Goal: Task Accomplishment & Management: Complete application form

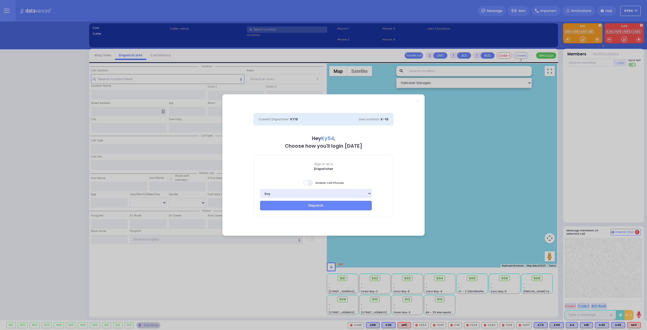
click at [308, 182] on span at bounding box center [308, 183] width 10 height 6
click at [51, 179] on input "checkbox" at bounding box center [51, 179] width 0 height 0
click at [296, 207] on button "Dispatch" at bounding box center [316, 206] width 112 height 10
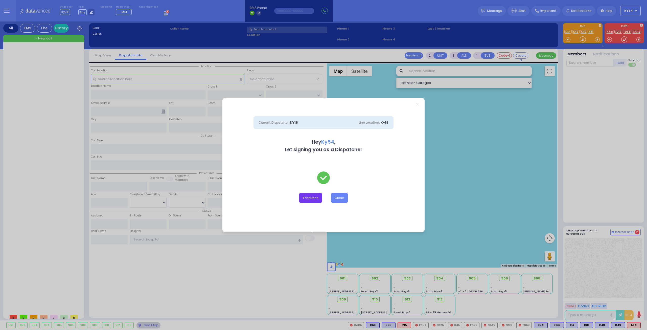
click at [317, 198] on button "Test Lines" at bounding box center [310, 198] width 23 height 10
type input "8457831212"
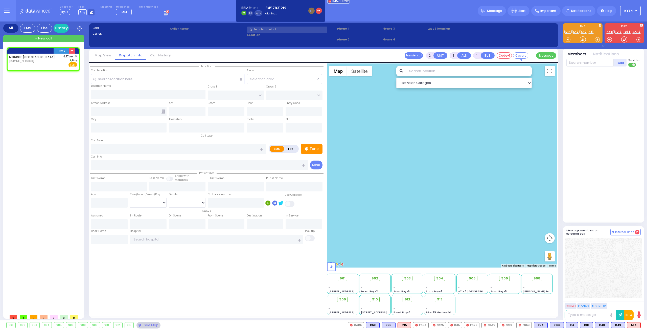
select select
radio input "true"
select select
type input "06:17"
select select "Hatzalah Garages"
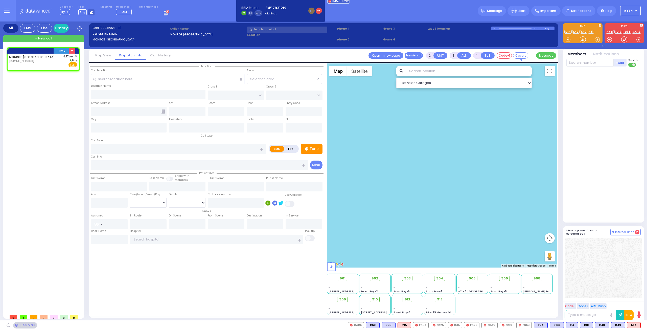
select select
radio input "true"
select select
select select "Hatzalah Garages"
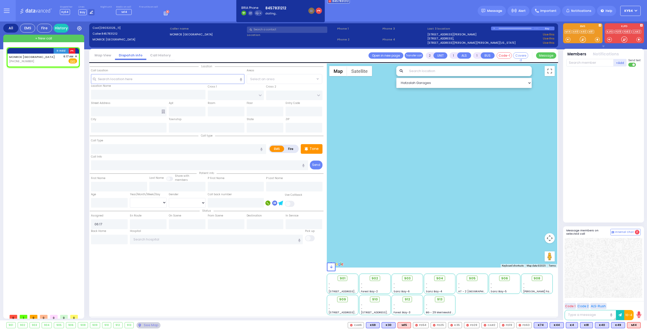
select select
radio input "true"
select select
select select "Hatzalah Garages"
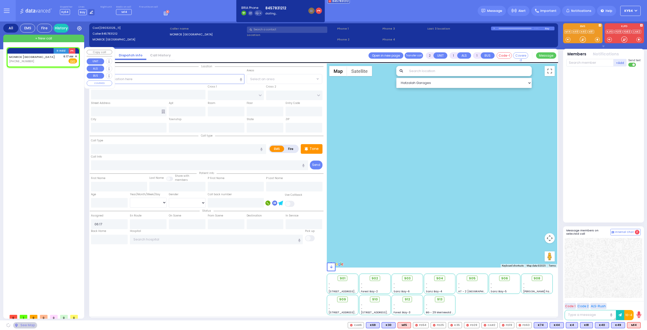
select select
radio input "true"
select select
select select "Hatzalah Garages"
click at [76, 56] on span "✕" at bounding box center [76, 56] width 2 height 4
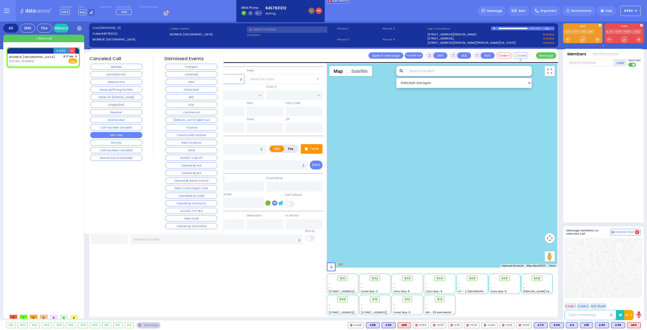
click at [114, 132] on button "TEST CALL" at bounding box center [116, 135] width 52 height 6
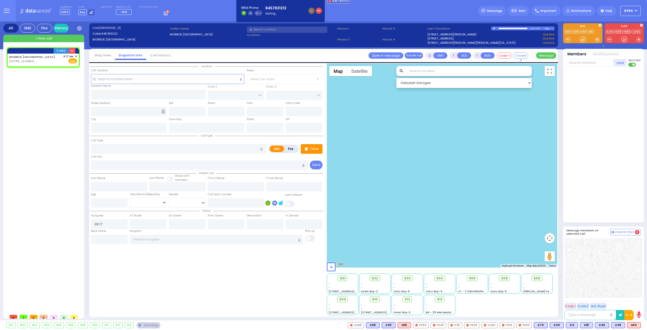
select select
radio input "true"
select select
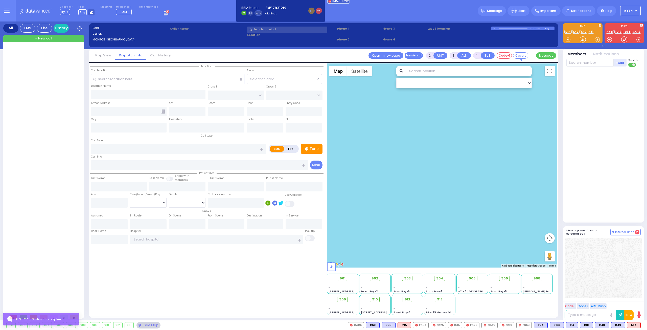
click at [317, 12] on icon "button" at bounding box center [319, 11] width 4 height 4
click at [63, 126] on div at bounding box center [44, 179] width 75 height 264
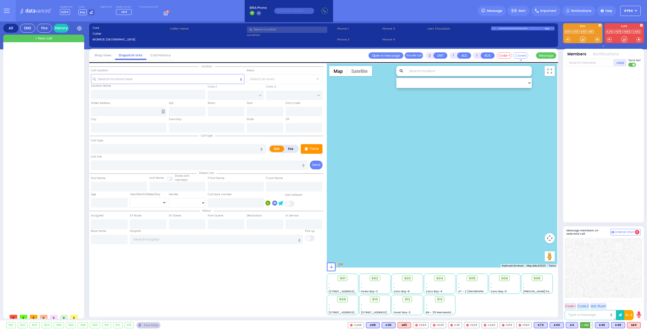
click at [592, 325] on button at bounding box center [591, 325] width 3 height 6
click at [577, 325] on button at bounding box center [576, 325] width 3 height 6
click at [563, 326] on button at bounding box center [562, 325] width 3 height 6
click at [547, 324] on button at bounding box center [546, 325] width 3 height 6
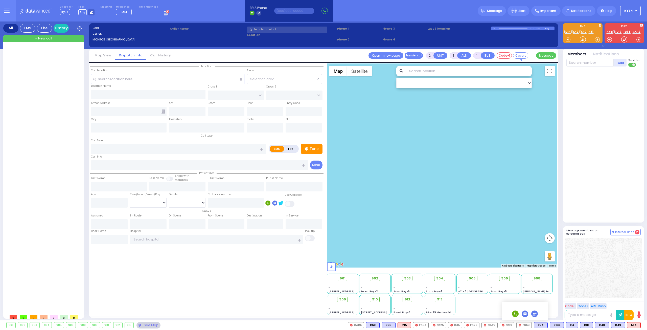
click at [48, 155] on div at bounding box center [44, 179] width 75 height 264
click at [44, 113] on div at bounding box center [44, 179] width 75 height 264
click at [43, 39] on span "+ New call" at bounding box center [43, 38] width 17 height 5
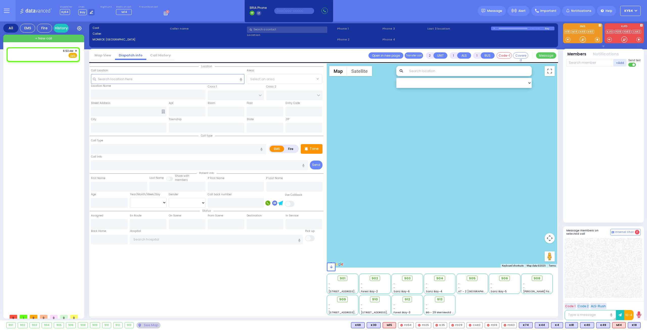
select select
radio input "true"
select select
type input "06:53"
select select "Hatzalah Garages"
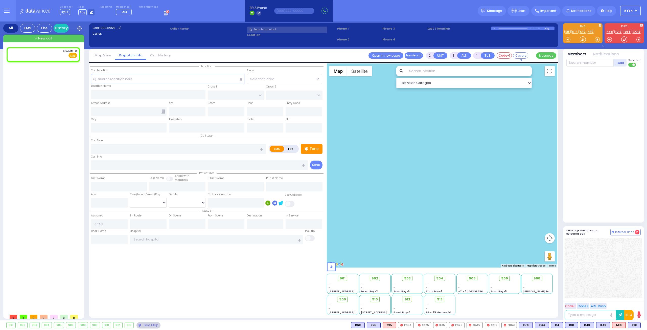
select select
radio input "true"
select select
select select "Hatzalah Garages"
click at [45, 56] on div "6:53 AM ✕ Fire EMS" at bounding box center [43, 53] width 68 height 9
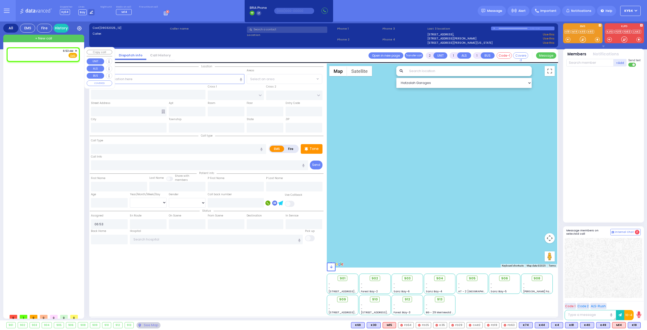
select select
radio input "true"
select select
select select "Hatzalah Garages"
click at [50, 55] on div "6:53 AM ✕ Fire EMS" at bounding box center [43, 53] width 68 height 9
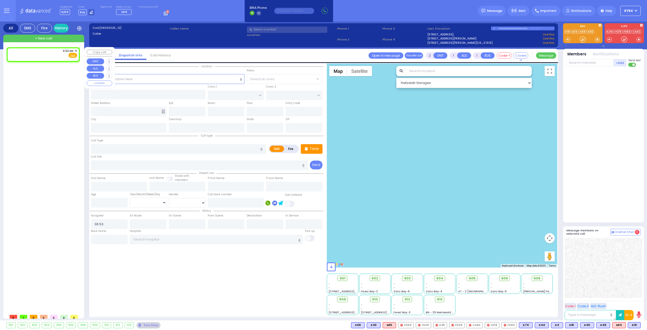
select select
radio input "true"
select select
select select "Hatzalah Garages"
click at [51, 54] on div "6:53 AM ✕ Fire EMS" at bounding box center [43, 53] width 68 height 9
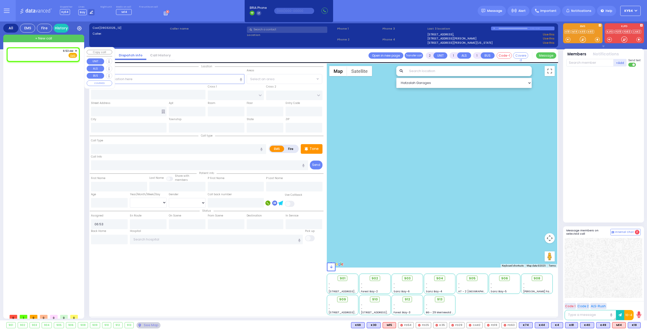
select select
radio input "true"
select select
select select "Hatzalah Garages"
click at [43, 55] on div "6:53 AM ✕ Fire EMS" at bounding box center [43, 53] width 68 height 9
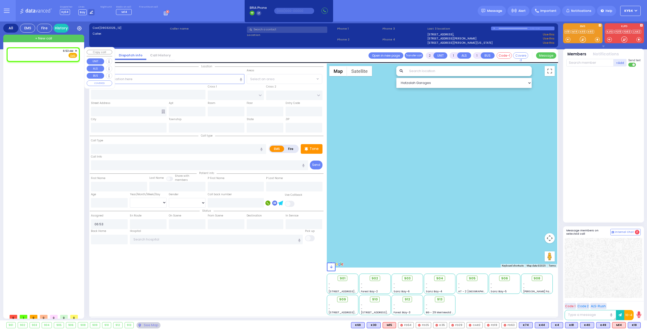
select select
radio input "true"
select select
select select "Hatzalah Garages"
click at [148, 80] on input "text" at bounding box center [168, 79] width 154 height 10
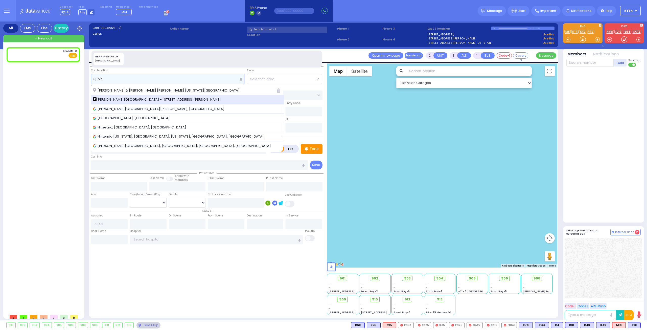
type input "nin"
click at [151, 97] on span "[PERSON_NAME][GEOGRAPHIC_DATA] - [STREET_ADDRESS][PERSON_NAME]" at bounding box center [158, 99] width 130 height 5
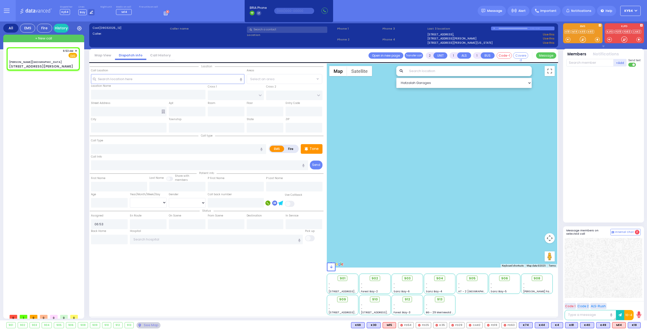
select select
radio input "true"
select select
select select "Hatzalah Garages"
type input "[PERSON_NAME][GEOGRAPHIC_DATA]"
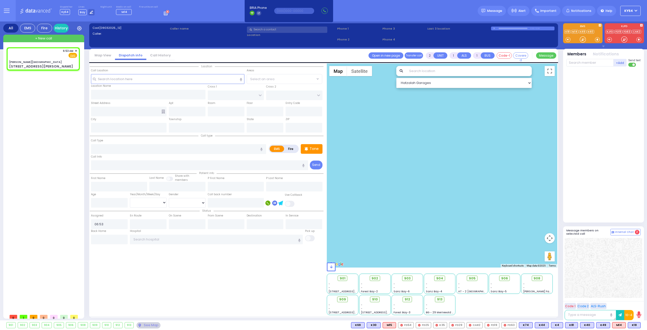
type input "CENTRAL VALLEY LINE"
type input "[PERSON_NAME][GEOGRAPHIC_DATA]"
type input "[STREET_ADDRESS][PERSON_NAME]"
type input "Monroe"
type input "[US_STATE]"
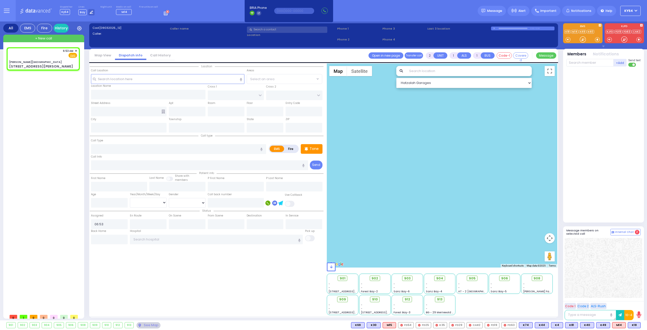
type input "10950"
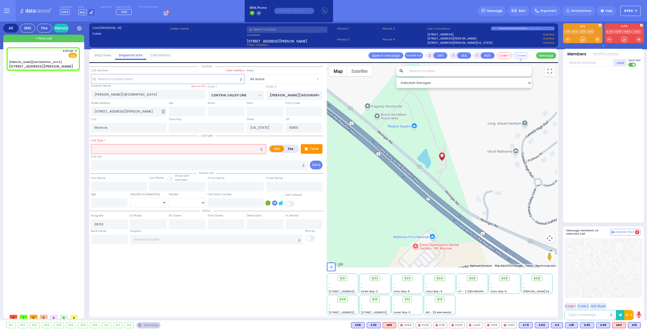
click at [107, 147] on input "text" at bounding box center [178, 149] width 175 height 10
type input "e"
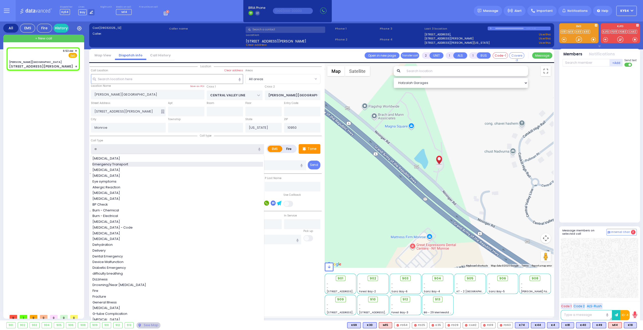
select select
radio input "true"
select select
select select "Hatzalah Garages"
click at [125, 164] on span "Emergency Transport" at bounding box center [110, 164] width 37 height 5
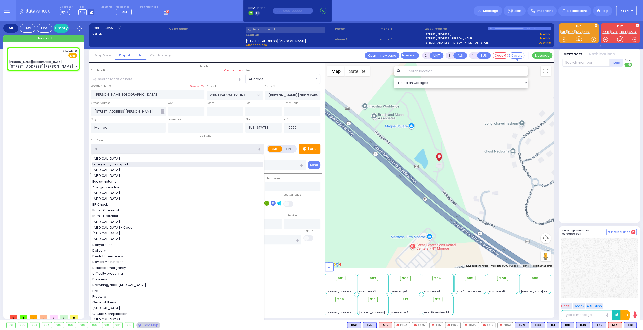
type input "Emergency Transport"
type input "1"
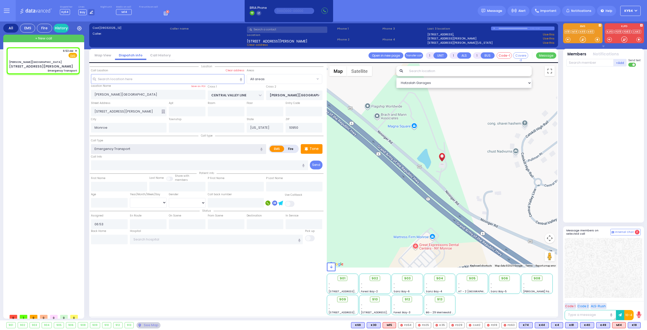
select select
radio input "true"
select select
select select "Hatzalah Garages"
click at [150, 238] on input "text" at bounding box center [216, 239] width 173 height 10
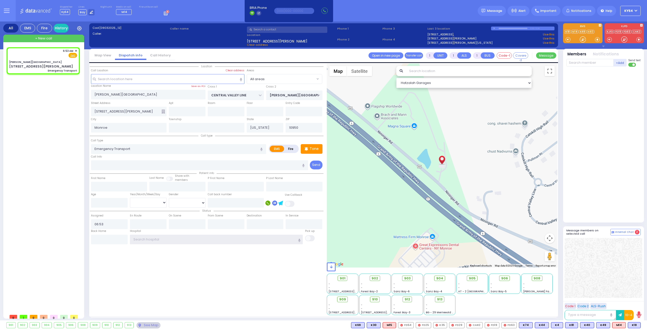
select select
radio input "true"
select select
select select "Hatzalah Garages"
click at [578, 63] on input "text" at bounding box center [589, 63] width 47 height 8
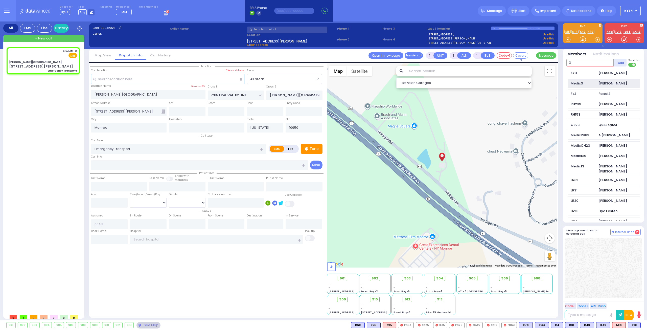
type input "3"
click at [583, 83] on div "Medic3" at bounding box center [582, 83] width 25 height 5
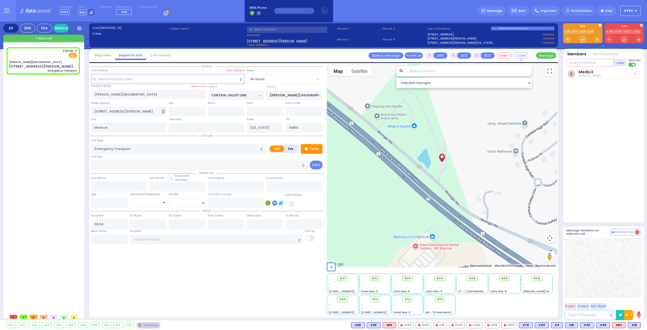
click at [579, 62] on input "text" at bounding box center [589, 63] width 47 height 8
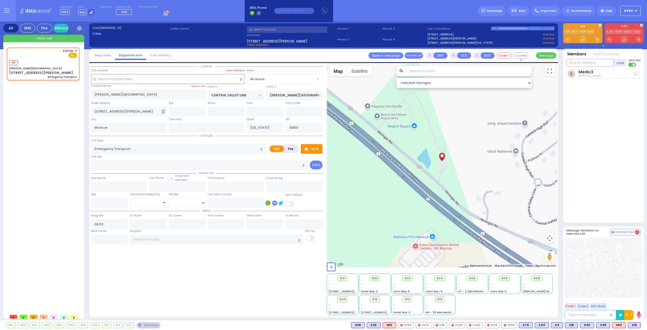
select select
radio input "true"
select select
type input "06:54"
select select "Hatzalah Garages"
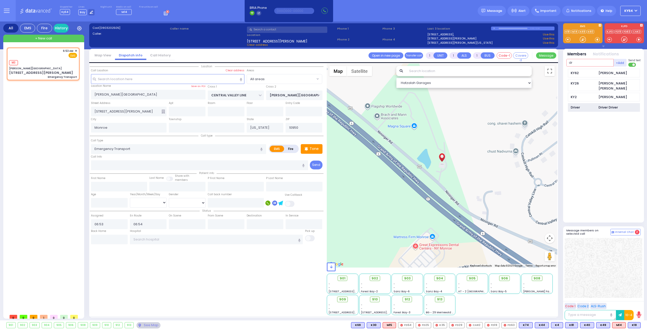
type input "dr"
click at [594, 105] on div "Driver" at bounding box center [582, 107] width 25 height 5
select select
radio input "true"
select select
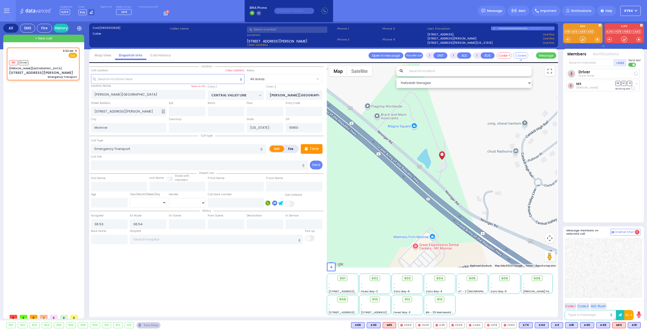
select select "Hatzalah Garages"
click at [178, 235] on input "text" at bounding box center [216, 239] width 173 height 10
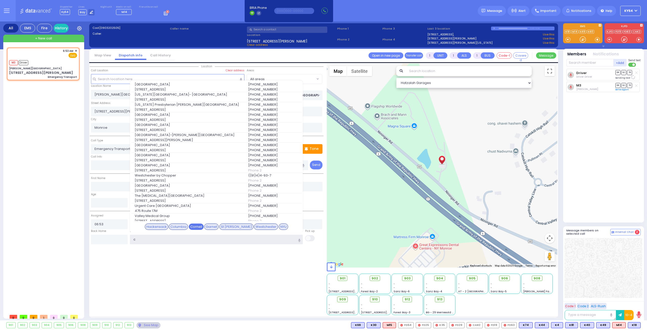
type input "c"
click at [203, 226] on div "Cornell" at bounding box center [196, 226] width 15 height 7
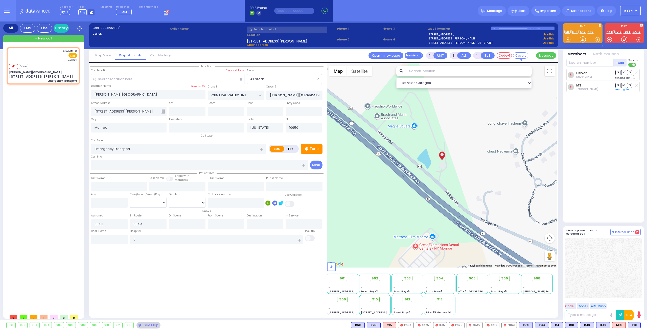
select select
radio input "true"
select select
type input "[US_STATE] Presbyterian [PERSON_NAME][GEOGRAPHIC_DATA]"
select select "Hatzalah Garages"
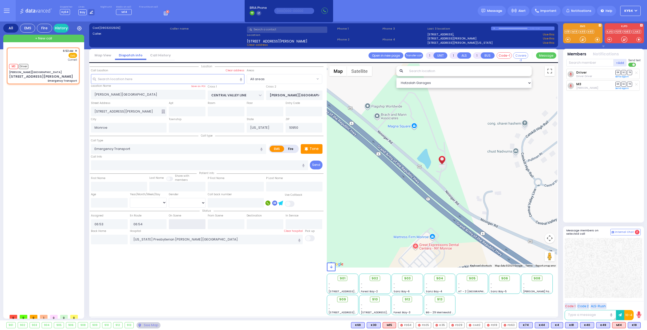
click at [190, 222] on input "text" at bounding box center [187, 224] width 37 height 10
type input "06:55"
click at [51, 189] on div "6:53 AM ✕ M3 Driver" at bounding box center [44, 179] width 75 height 264
select select
radio input "true"
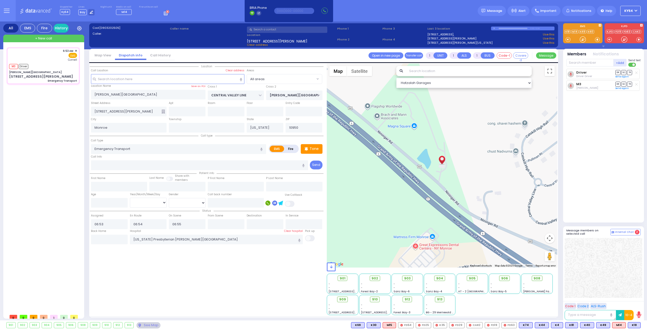
select select
select select "Hatzalah Garages"
click at [61, 28] on link "History" at bounding box center [61, 28] width 15 height 9
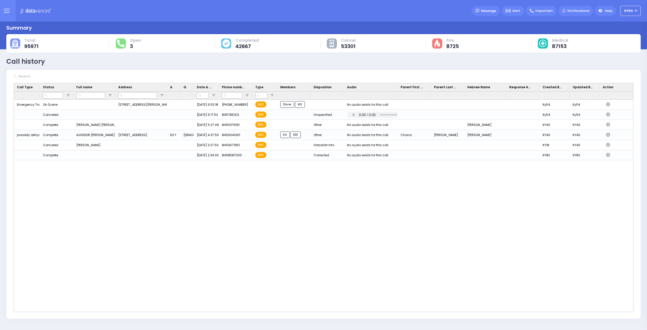
click at [6, 10] on icon at bounding box center [7, 11] width 6 height 6
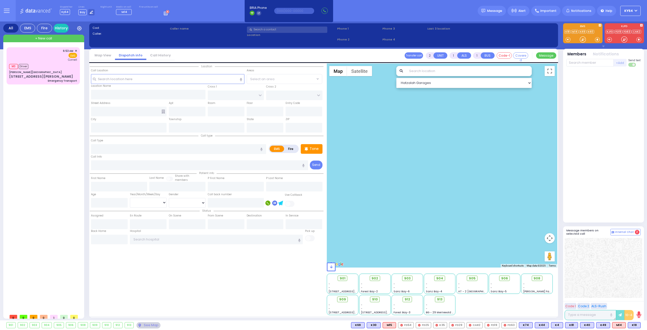
drag, startPoint x: 46, startPoint y: 117, endPoint x: 48, endPoint y: 117, distance: 2.6
click at [46, 117] on div "6:53 AM ✕ M3 Driver" at bounding box center [44, 179] width 75 height 264
drag, startPoint x: 46, startPoint y: 186, endPoint x: 37, endPoint y: 184, distance: 8.6
click at [42, 186] on div "6:53 AM ✕ M3 Driver" at bounding box center [44, 179] width 75 height 264
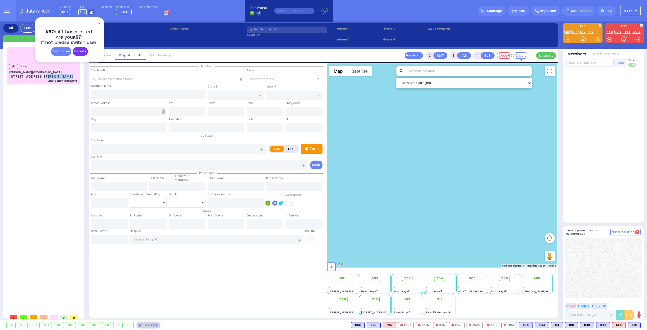
click at [81, 51] on div "Dismiss" at bounding box center [80, 51] width 15 height 9
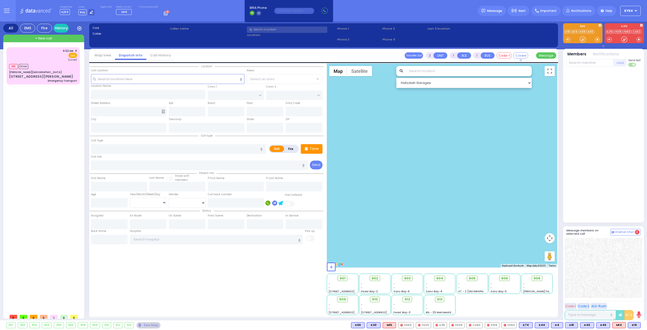
click at [166, 12] on circle at bounding box center [167, 11] width 3 height 3
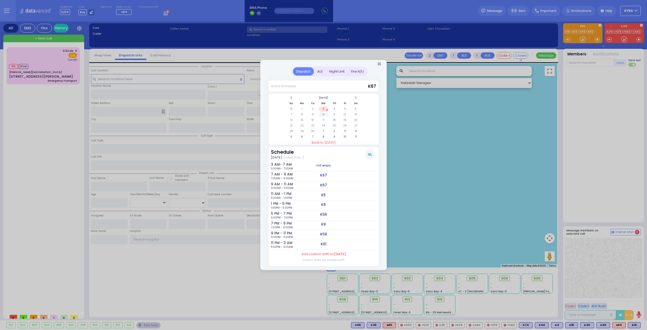
click at [325, 114] on td "10" at bounding box center [323, 114] width 10 height 5
click at [321, 109] on td "3" at bounding box center [323, 108] width 10 height 5
click at [323, 114] on td "10" at bounding box center [323, 114] width 10 height 5
click at [324, 120] on td "17" at bounding box center [323, 119] width 10 height 5
click at [324, 125] on td "24" at bounding box center [323, 125] width 10 height 5
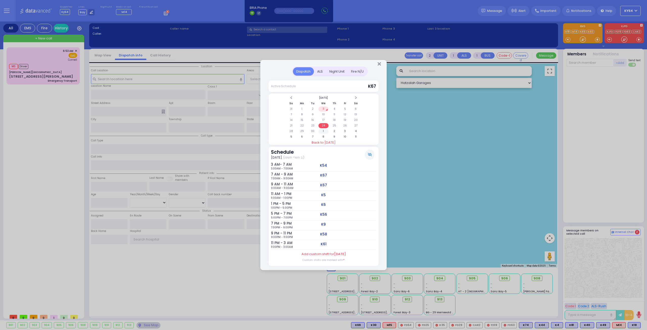
click at [323, 132] on td "1" at bounding box center [323, 131] width 10 height 5
click at [334, 71] on div "Night Unit" at bounding box center [337, 71] width 22 height 8
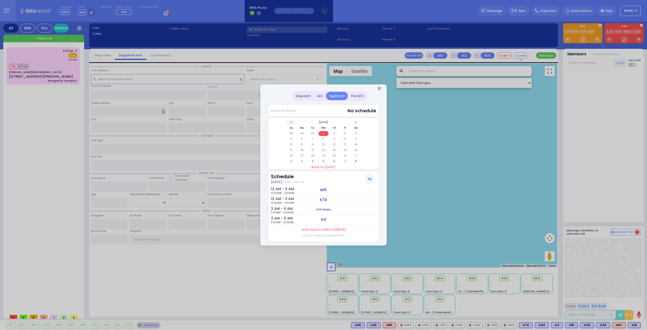
click at [290, 121] on span at bounding box center [291, 122] width 3 height 4
click at [324, 133] on td "3" at bounding box center [323, 133] width 10 height 5
click at [323, 139] on td "10" at bounding box center [323, 138] width 10 height 5
click at [323, 133] on td "3" at bounding box center [323, 133] width 10 height 5
click at [379, 89] on icon "Close" at bounding box center [378, 88] width 3 height 5
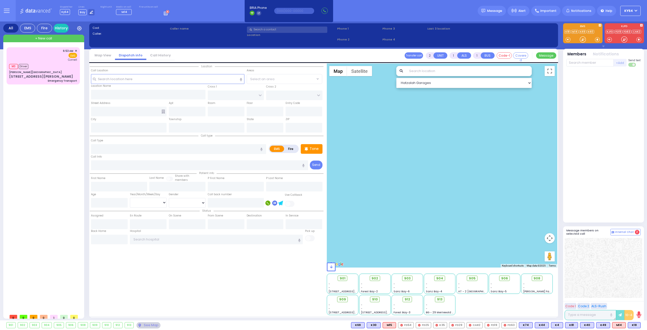
click at [32, 152] on div "6:53 AM ✕ M3 Driver" at bounding box center [44, 179] width 75 height 264
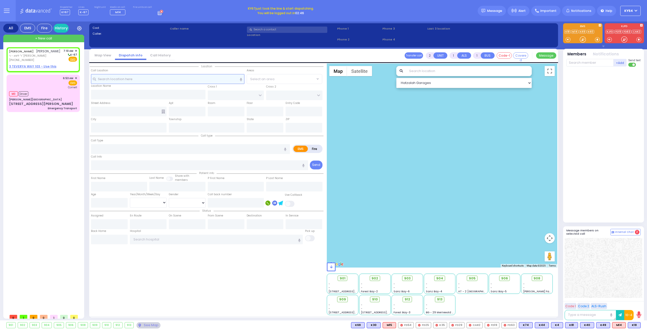
select select
radio input "true"
type input "JOEL"
type input "MEISELS"
select select
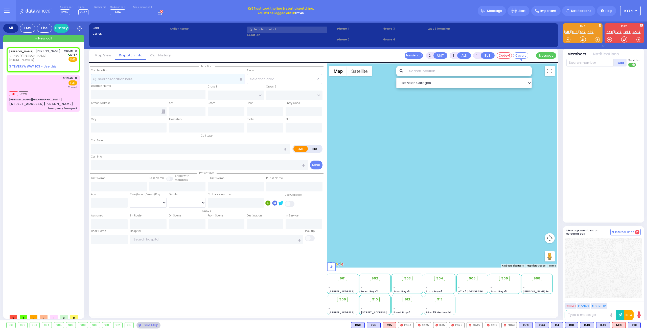
type input "07:10"
select select "Hatzalah Garages"
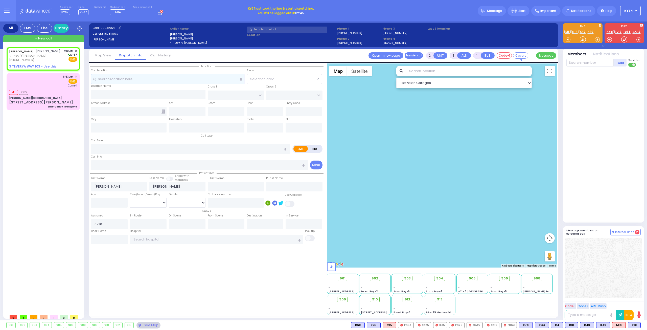
select select
radio input "true"
select select
select select "Hatzalah Garages"
select select
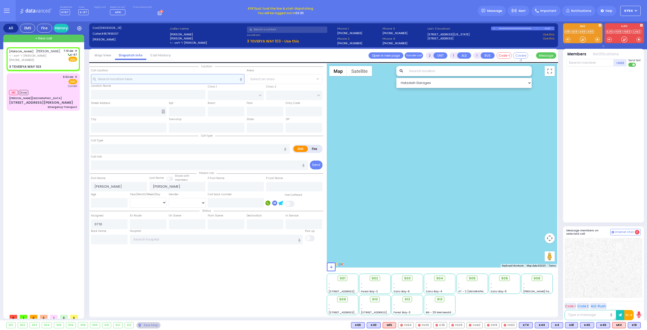
radio input "true"
select select
select select "Hatzalah Garages"
type input "LEIPNIK WAY"
type input "TEVERYA WAY"
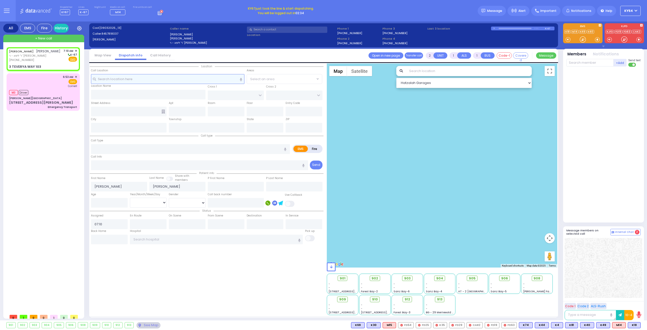
type input "3 TEVERYA WAY"
type input "103"
type input "Monroe"
type input "[US_STATE]"
type input "10950"
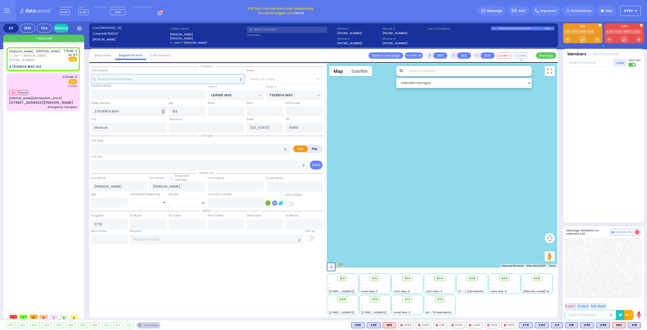
select select "SECTION 6"
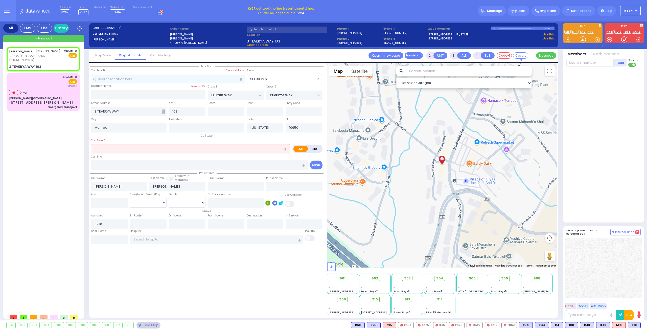
select select
radio input "true"
select select
select select "Hatzalah Garages"
select select "SECTION 6"
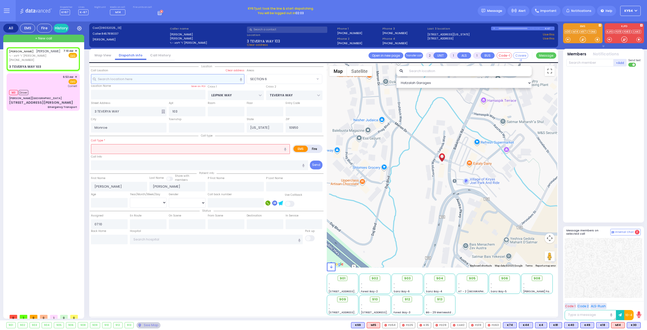
select select
radio input "true"
select select
select select "Hatzalah Garages"
select select "SECTION 6"
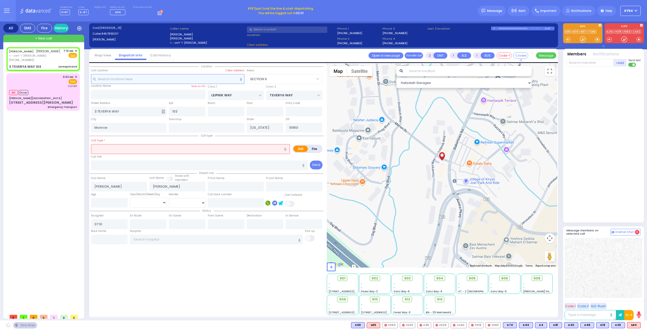
select select
type input "unresponsive"
radio input "true"
select select
select select "Hatzalah Garages"
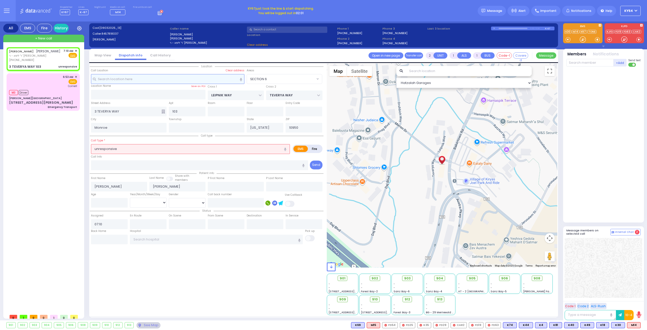
select select "SECTION 6"
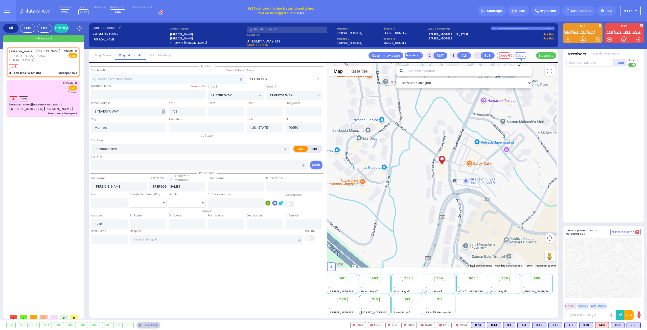
select select
radio input "true"
select select
type input "07:11"
select select "Hatzalah Garages"
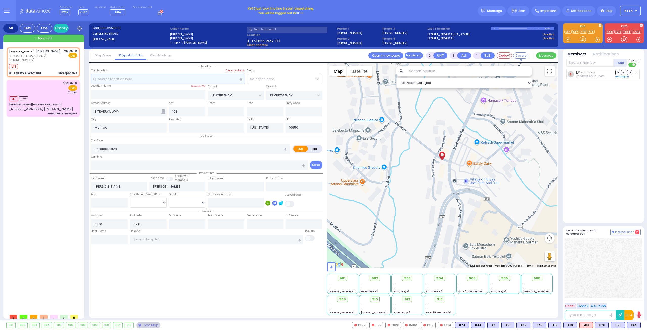
select select "SECTION 6"
select select
radio input "true"
select select
select select "Hatzalah Garages"
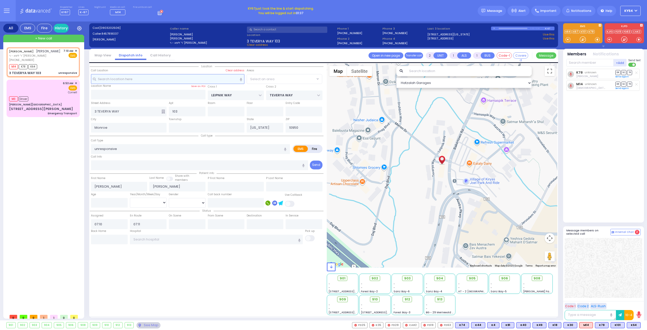
select select
radio input "true"
select select
select select "SECTION 6"
select select "Hatzalah Garages"
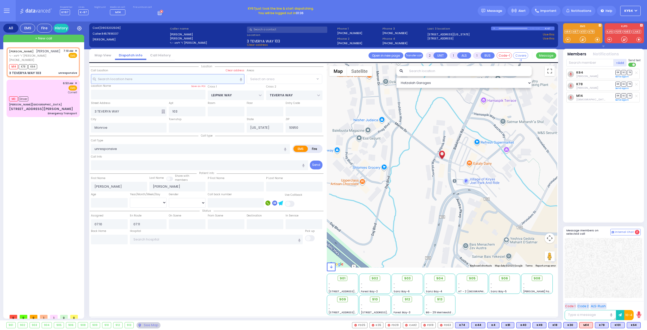
select select "SECTION 6"
select select
radio input "true"
select select
select select "SECTION 6"
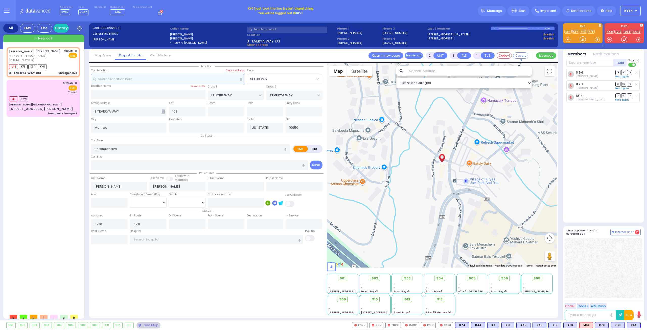
select select "Hatzalah Garages"
select select
radio input "true"
select select
select select "Hatzalah Garages"
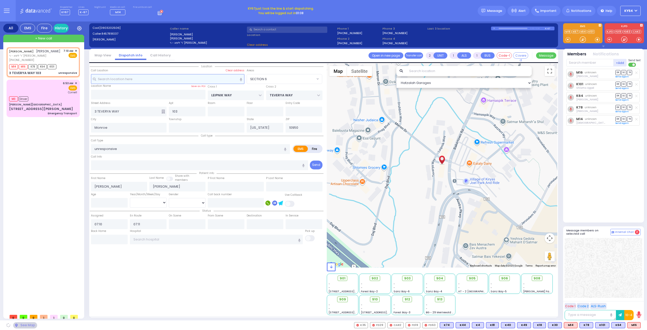
select select "SECTION 6"
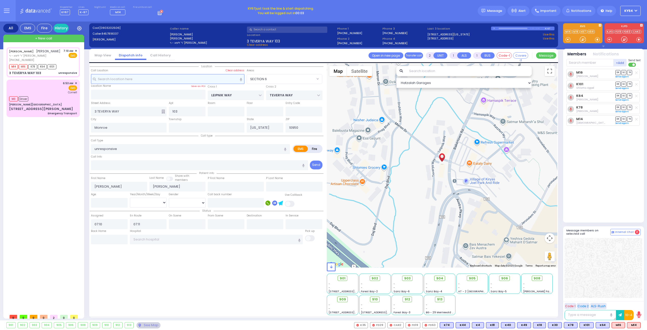
select select
radio input "true"
select select
type input "07:13"
select select "Hatzalah Garages"
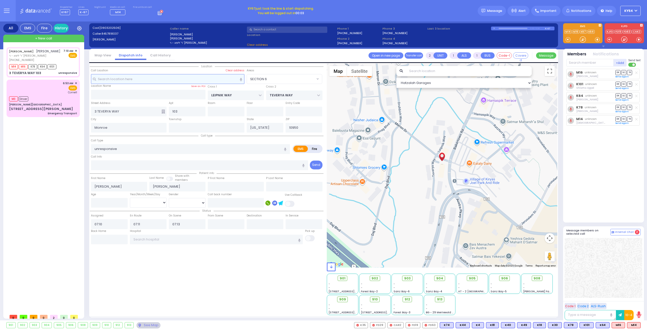
select select "SECTION 6"
